Goal: Obtain resource: Obtain resource

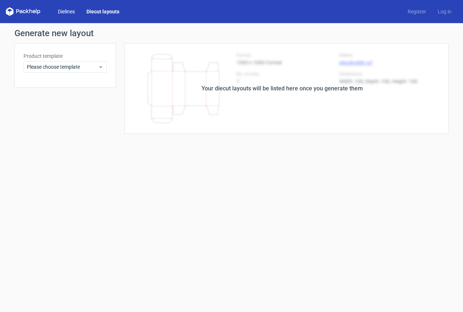
click at [75, 10] on link "Dielines" at bounding box center [66, 11] width 29 height 7
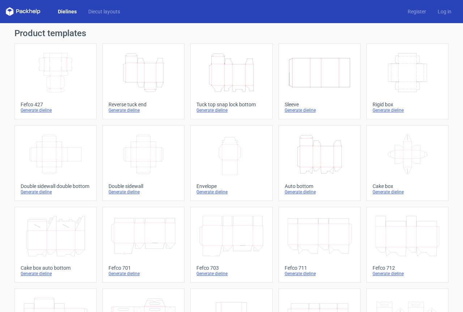
click at [143, 80] on icon "Height Depth Width" at bounding box center [143, 72] width 64 height 40
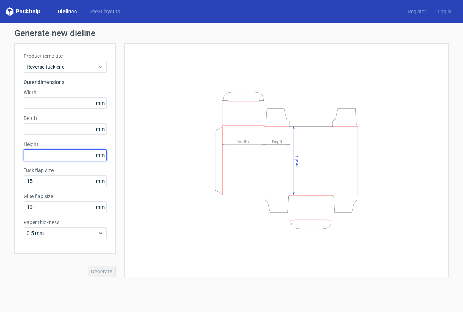
click at [41, 156] on input "text" at bounding box center [65, 155] width 83 height 12
type input "240"
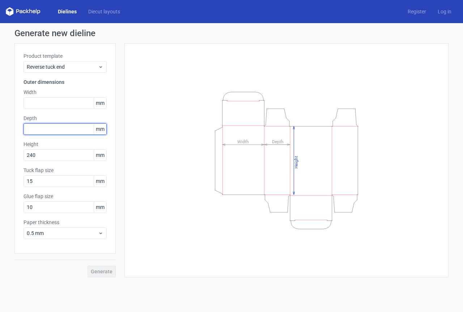
click at [42, 128] on input "text" at bounding box center [65, 129] width 83 height 12
type input "100"
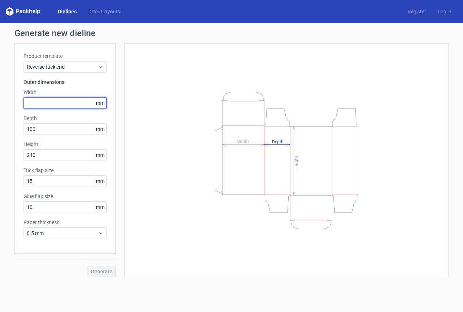
click at [55, 102] on input "text" at bounding box center [65, 103] width 83 height 12
type input "170"
click at [98, 273] on span "Generate" at bounding box center [102, 271] width 22 height 5
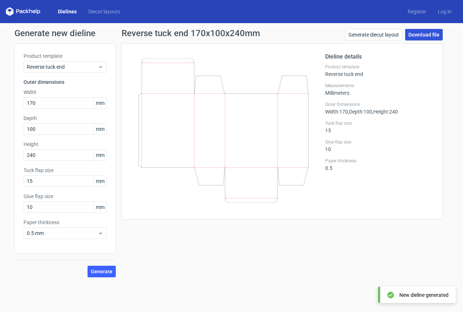
click at [422, 35] on link "Download file" at bounding box center [424, 35] width 38 height 12
